Goal: Transaction & Acquisition: Purchase product/service

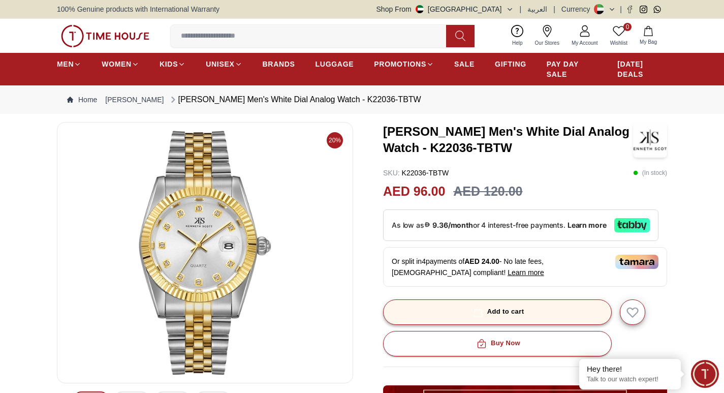
click at [512, 306] on div "Add to cart" at bounding box center [497, 312] width 53 height 12
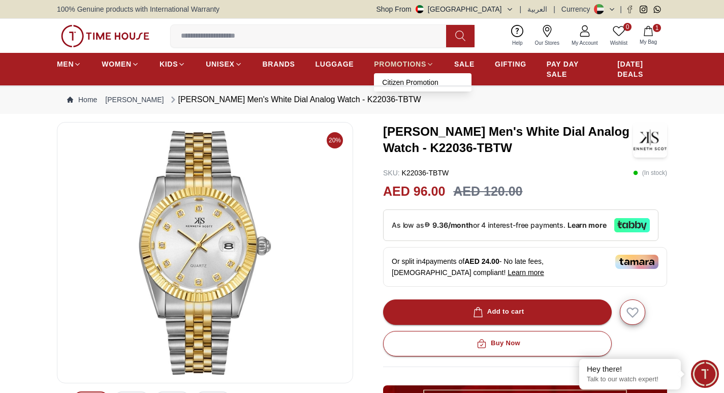
click at [396, 69] on link "PROMOTIONS" at bounding box center [404, 64] width 60 height 18
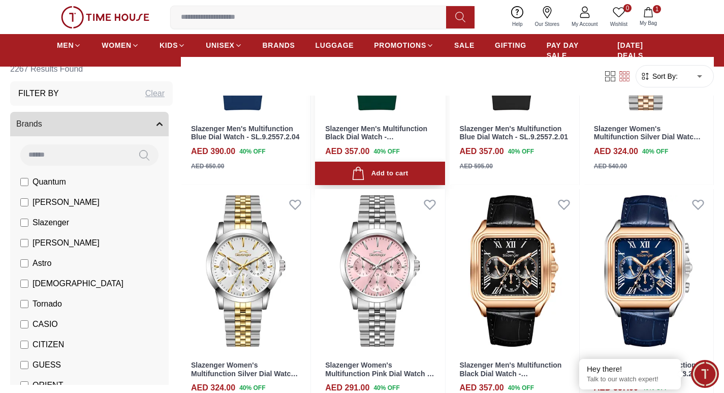
scroll to position [457, 0]
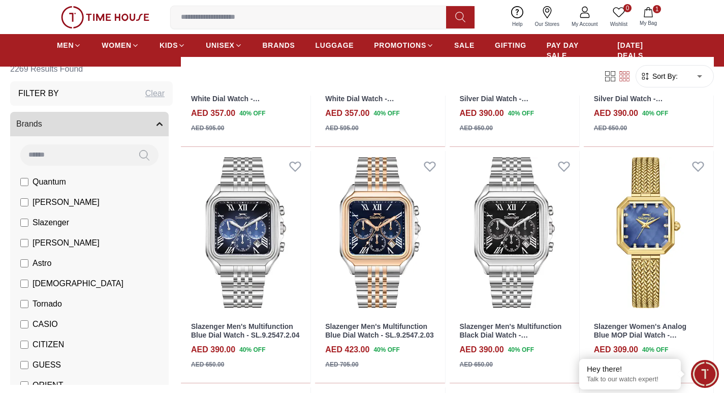
scroll to position [1374, 0]
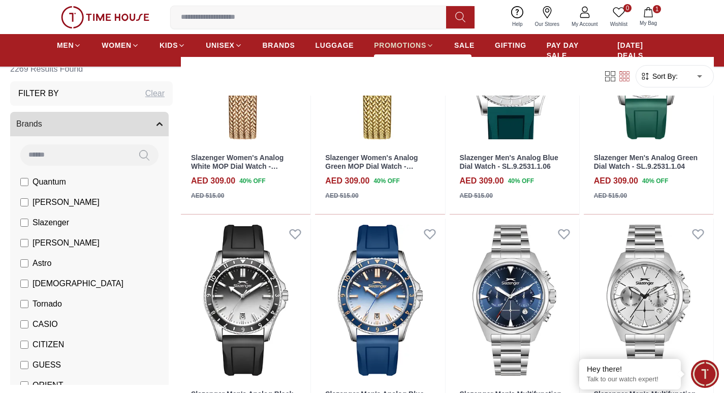
click at [405, 44] on span "PROMOTIONS" at bounding box center [400, 45] width 52 height 10
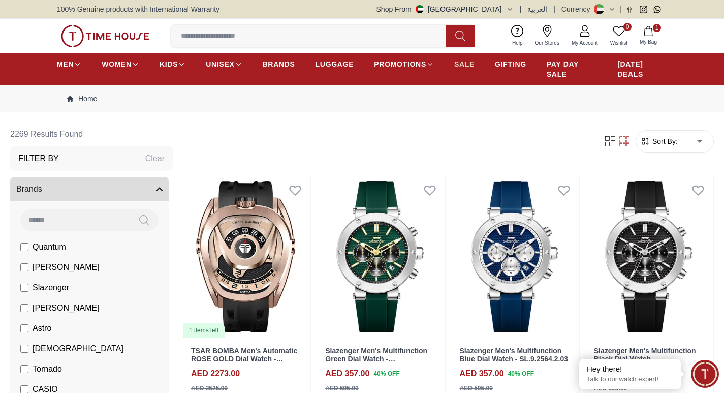
click at [465, 58] on link "SALE" at bounding box center [464, 64] width 20 height 18
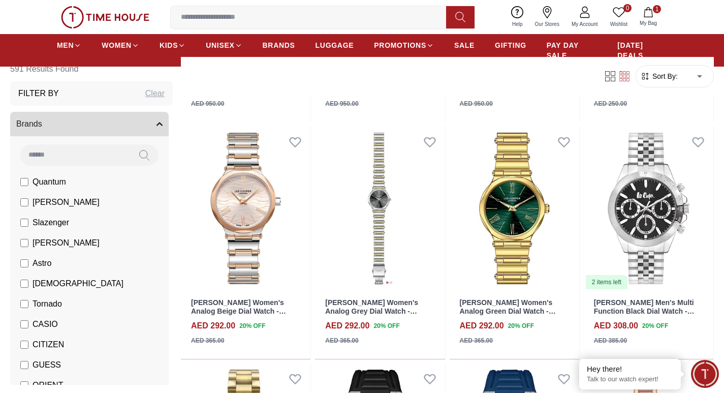
scroll to position [812, 0]
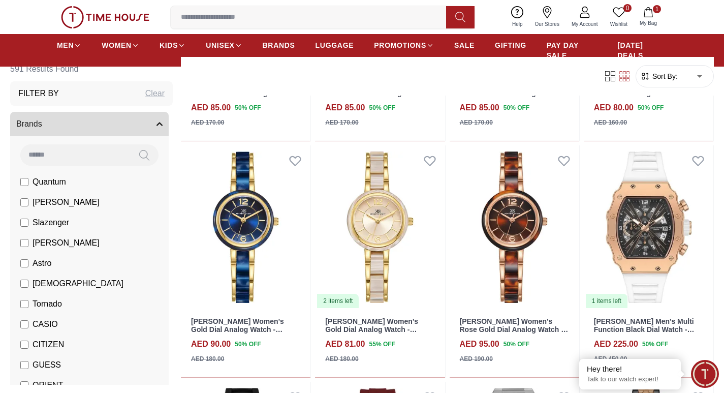
scroll to position [3351, 0]
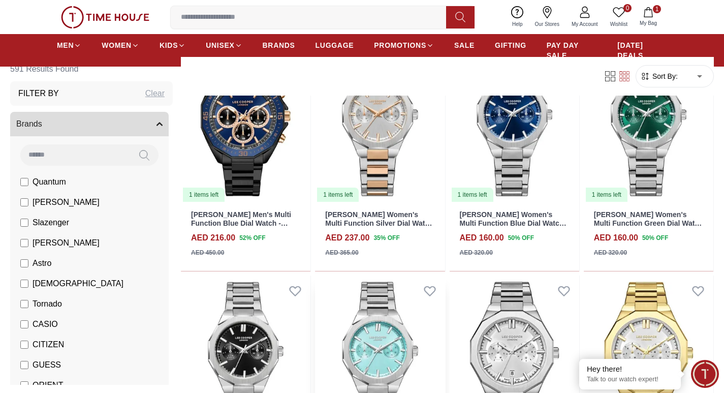
scroll to position [4722, 0]
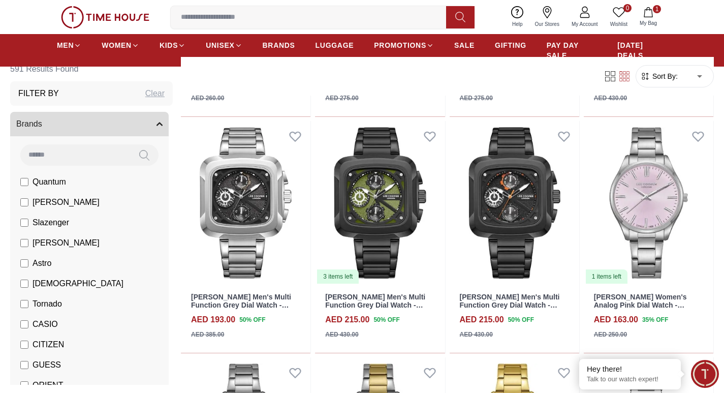
scroll to position [5239, 0]
